Goal: Information Seeking & Learning: Learn about a topic

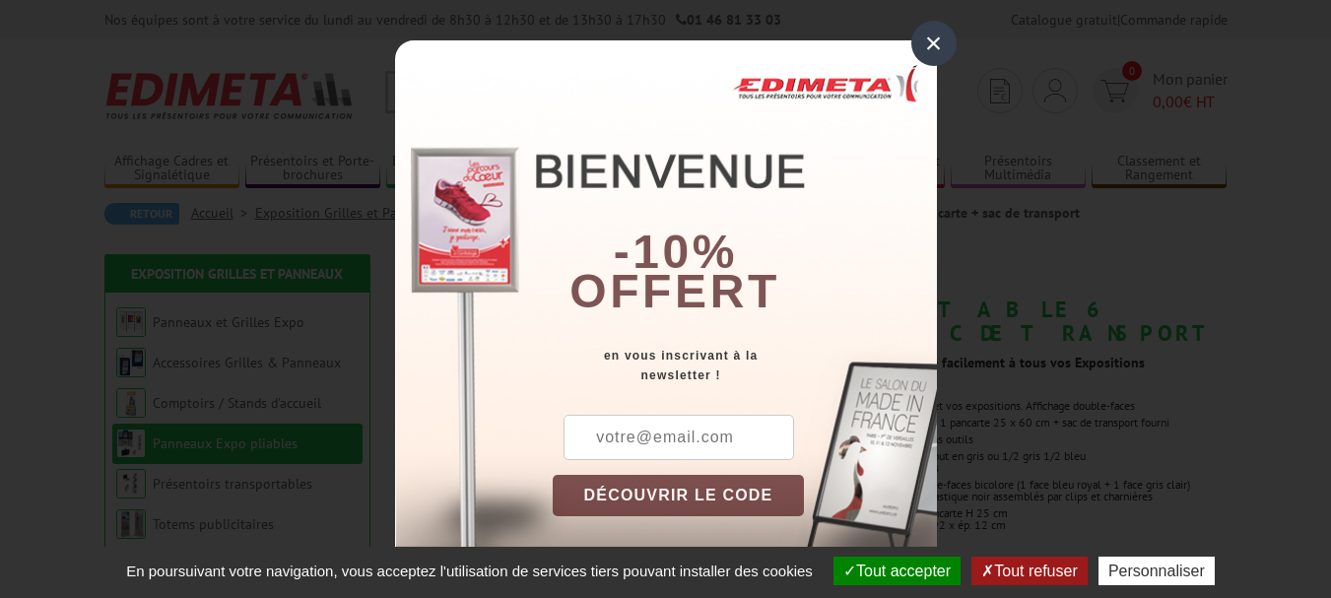
click at [918, 44] on div "×" at bounding box center [933, 43] width 45 height 45
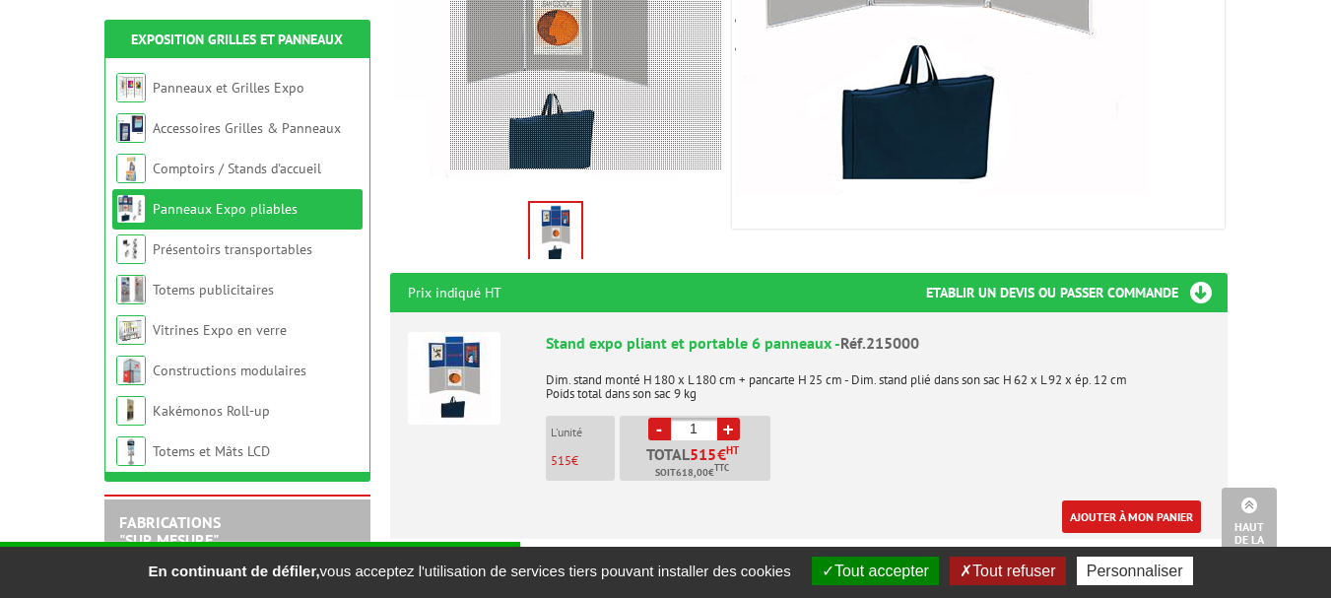
scroll to position [591, 0]
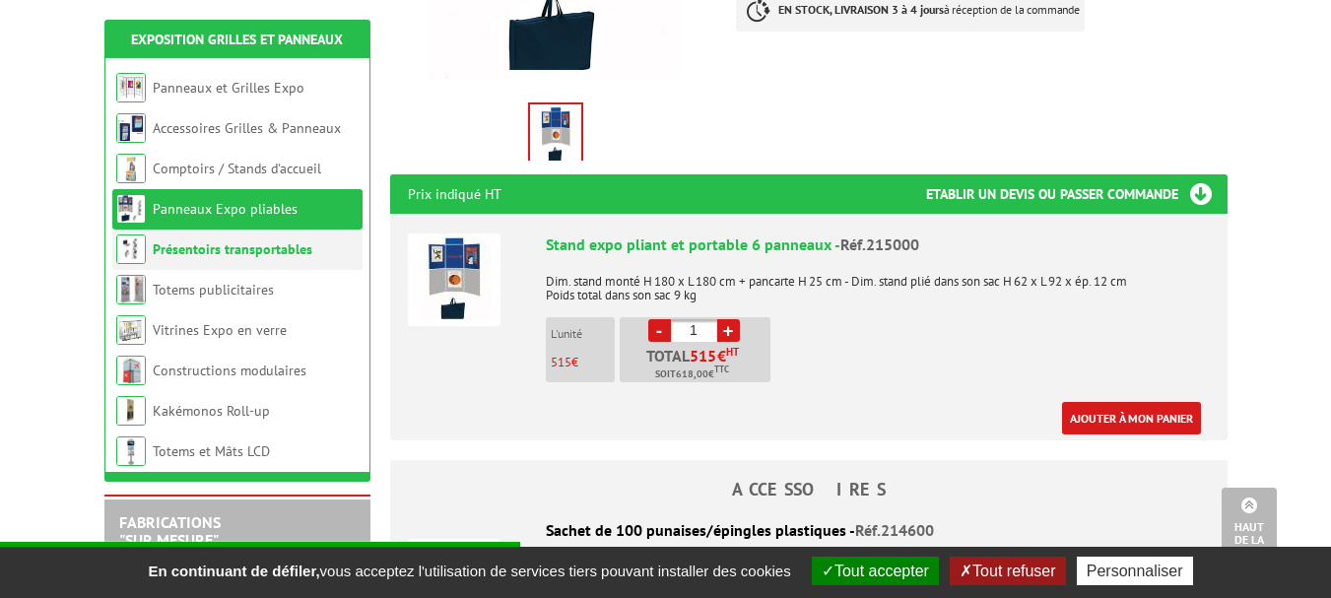
click at [244, 261] on li "Présentoirs transportables" at bounding box center [237, 250] width 250 height 40
click at [222, 207] on link "Panneaux Expo pliables" at bounding box center [225, 209] width 145 height 18
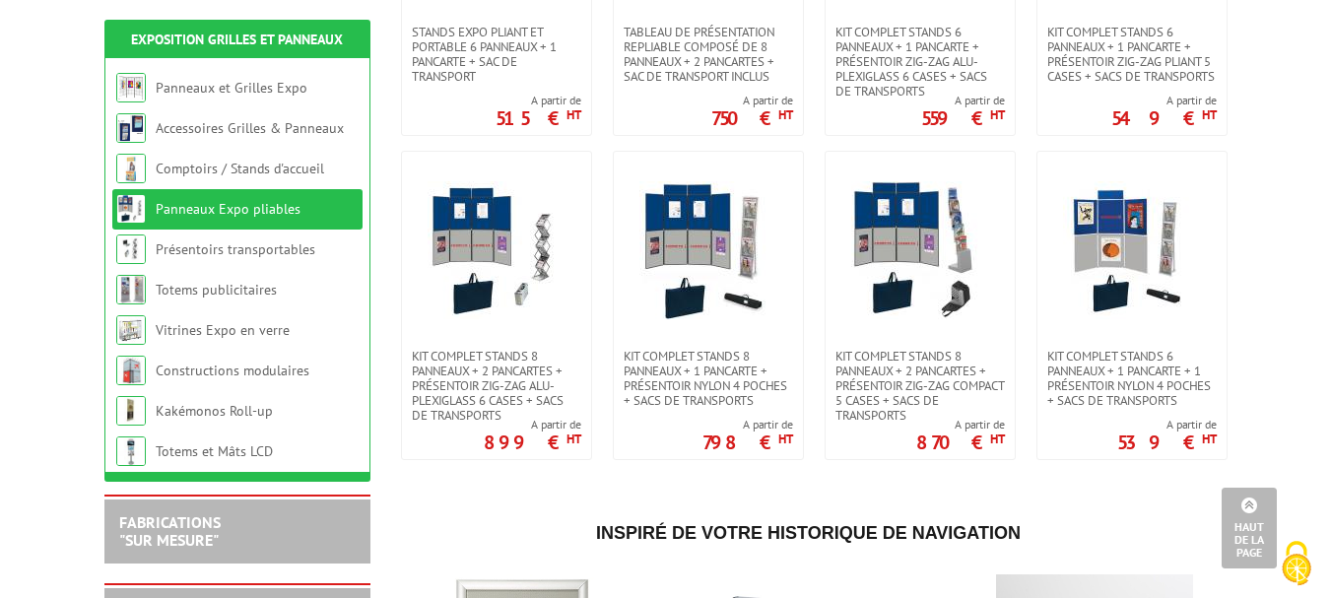
scroll to position [394, 0]
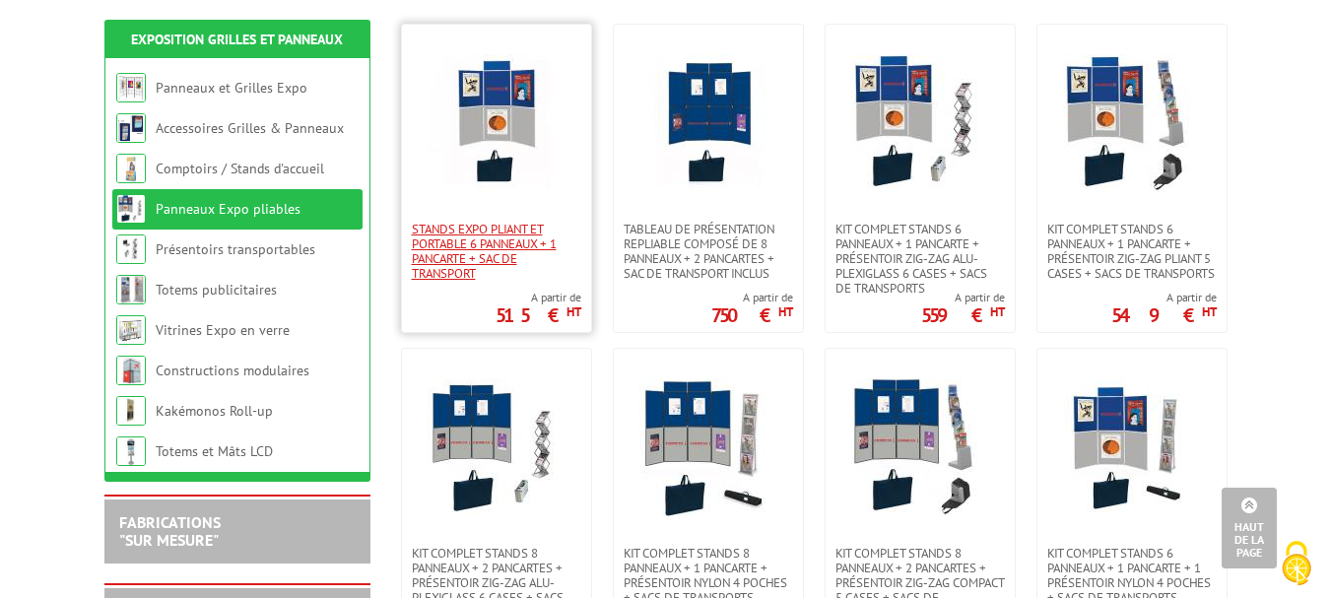
click at [499, 276] on span "Stands expo pliant et portable 6 panneaux + 1 pancarte + sac de transport" at bounding box center [496, 251] width 169 height 59
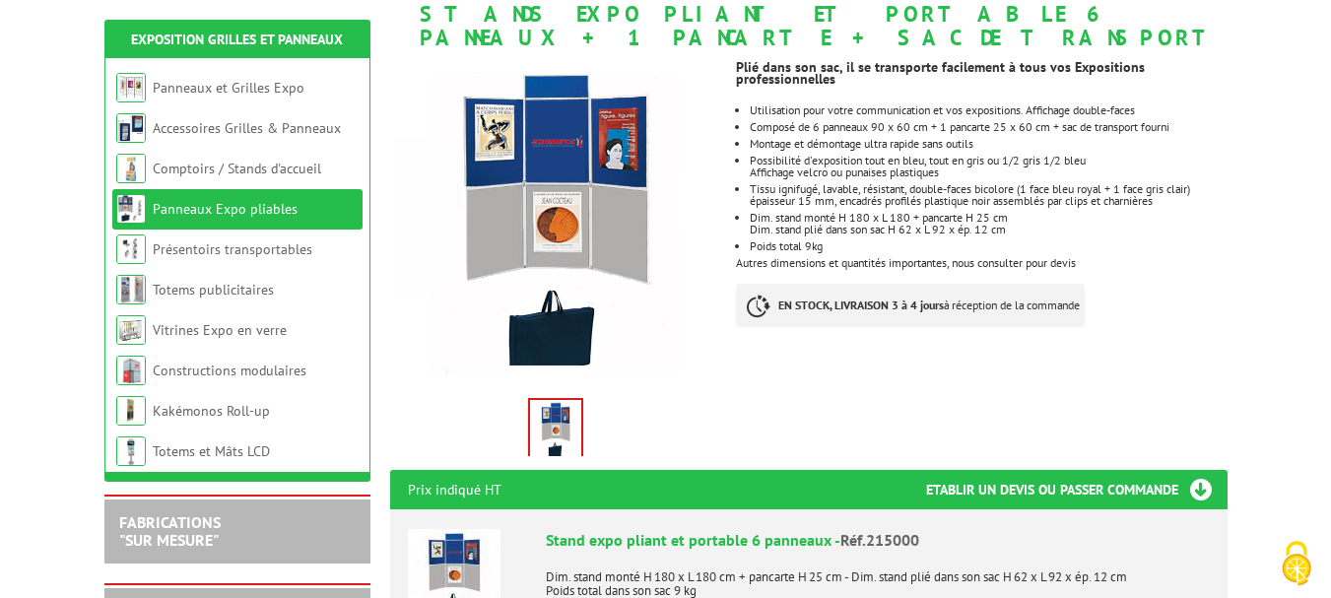
scroll to position [394, 0]
